Goal: Information Seeking & Learning: Learn about a topic

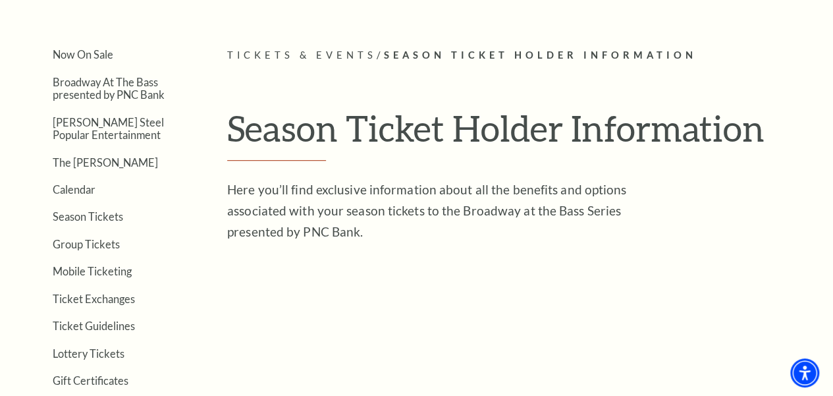
scroll to position [263, 0]
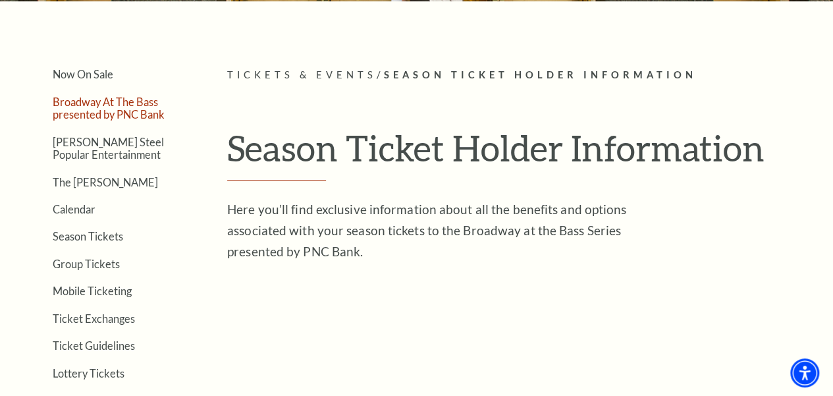
click at [86, 113] on link "Broadway At The Bass presented by PNC Bank" at bounding box center [109, 107] width 112 height 25
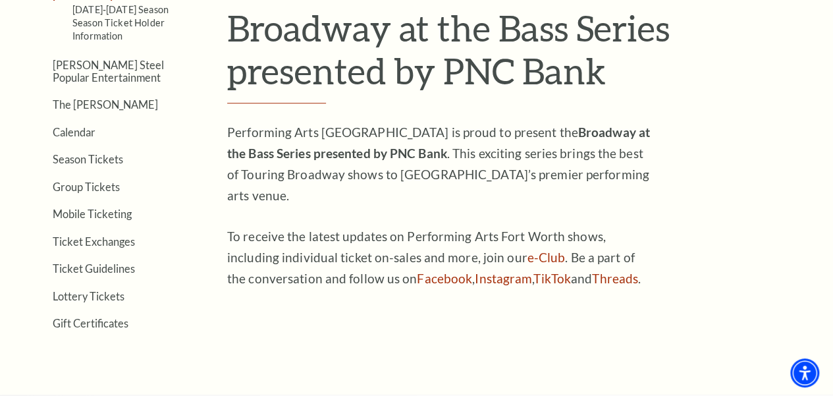
scroll to position [395, 0]
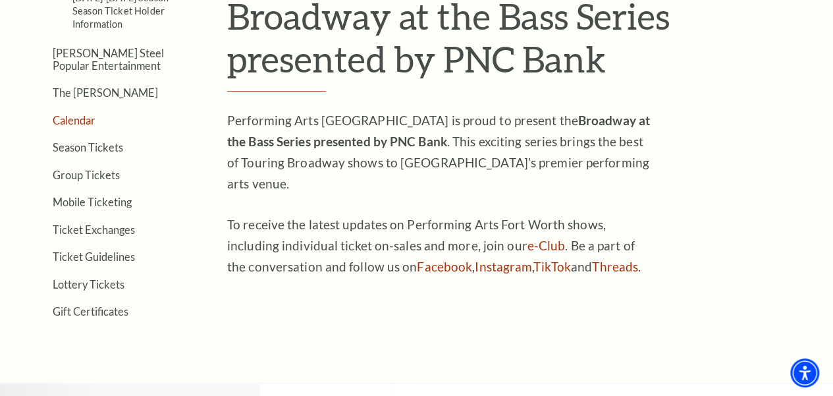
click at [72, 126] on link "Calendar" at bounding box center [74, 120] width 43 height 13
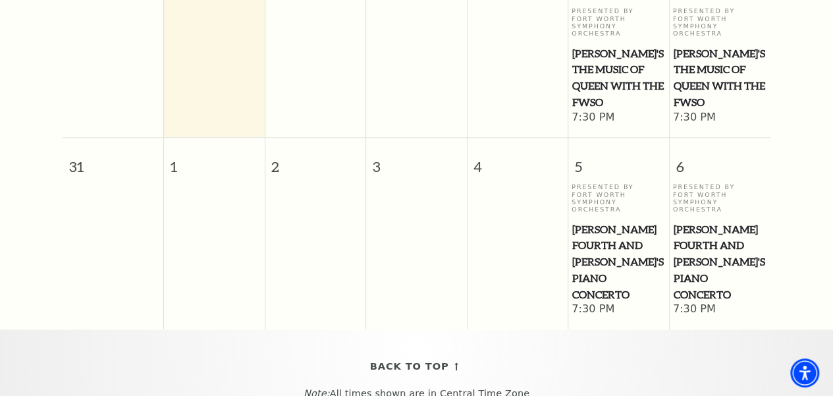
scroll to position [511, 0]
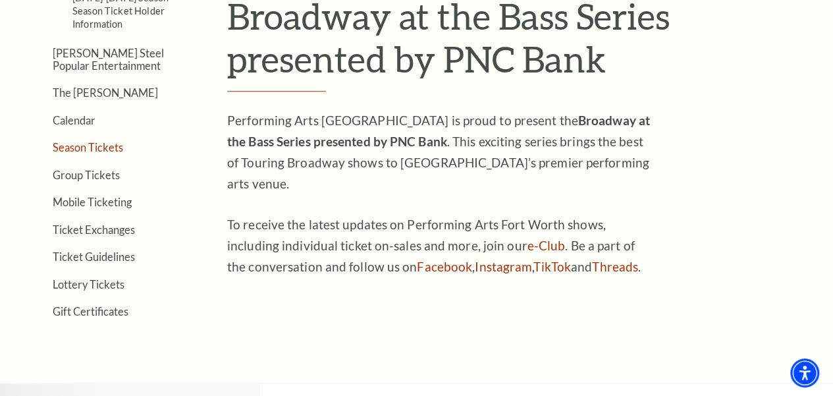
click at [98, 149] on link "Season Tickets" at bounding box center [88, 147] width 70 height 13
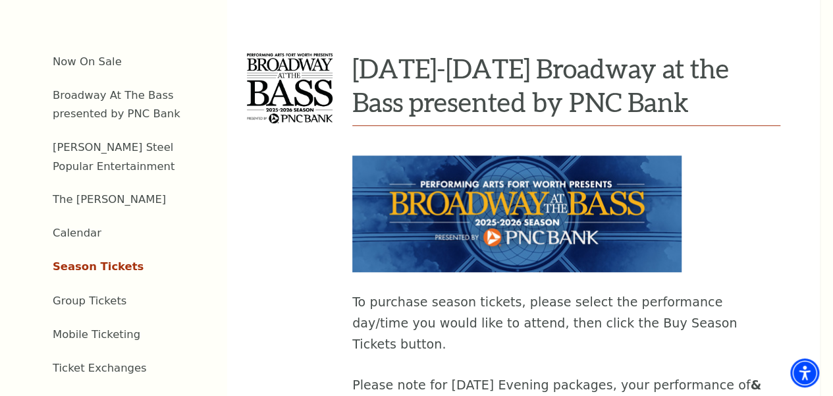
scroll to position [395, 0]
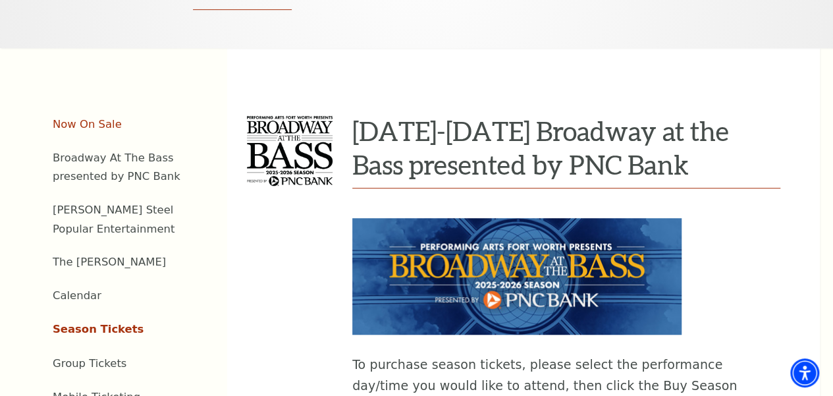
click at [91, 130] on link "Now On Sale" at bounding box center [87, 124] width 69 height 13
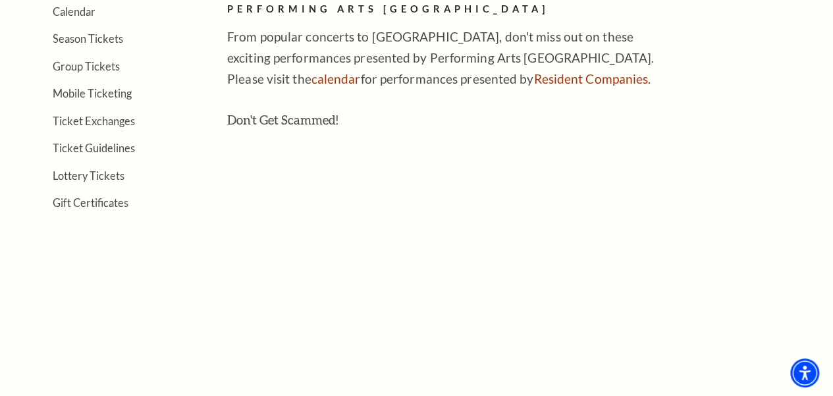
scroll to position [395, 0]
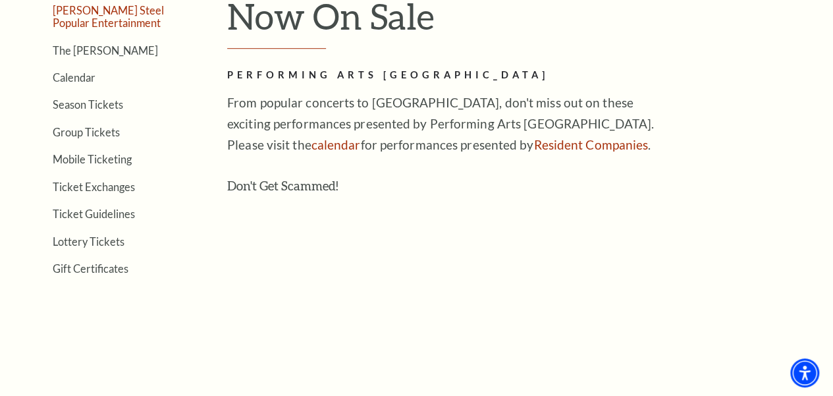
click at [112, 28] on link "[PERSON_NAME] Steel Popular Entertainment" at bounding box center [108, 16] width 111 height 25
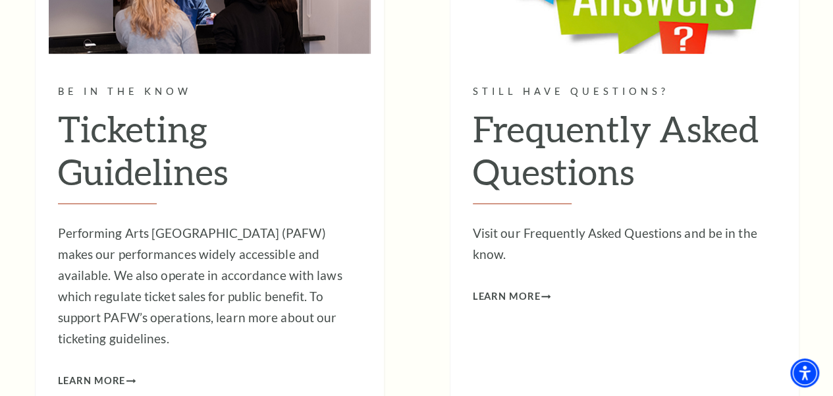
scroll to position [1581, 0]
